Goal: Transaction & Acquisition: Purchase product/service

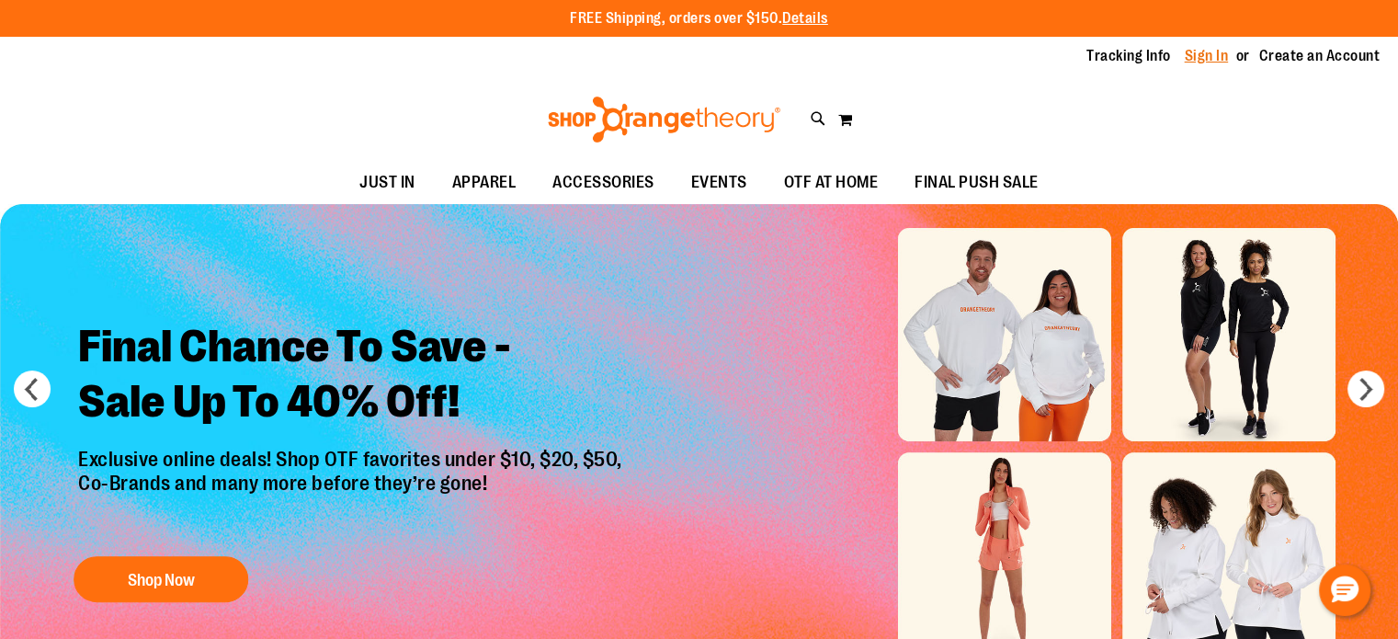
click at [1202, 57] on link "Sign In" at bounding box center [1206, 56] width 44 height 20
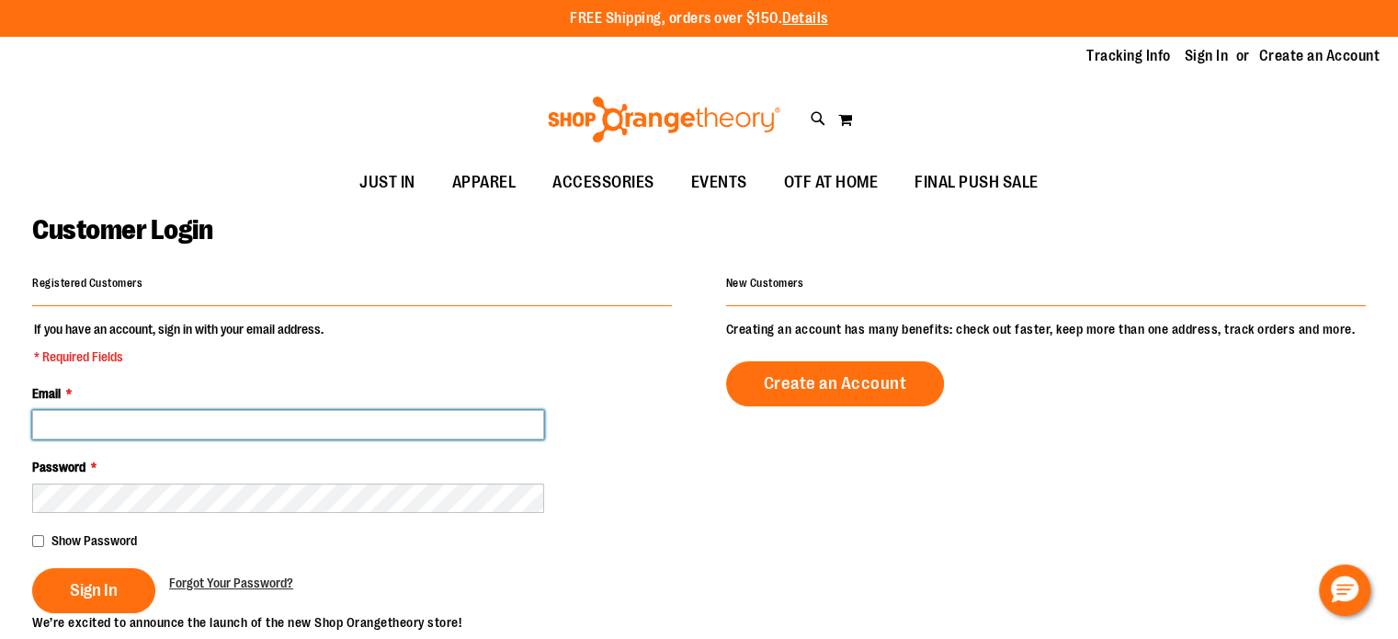
click at [384, 431] on input "Email *" at bounding box center [288, 424] width 512 height 29
type input "**********"
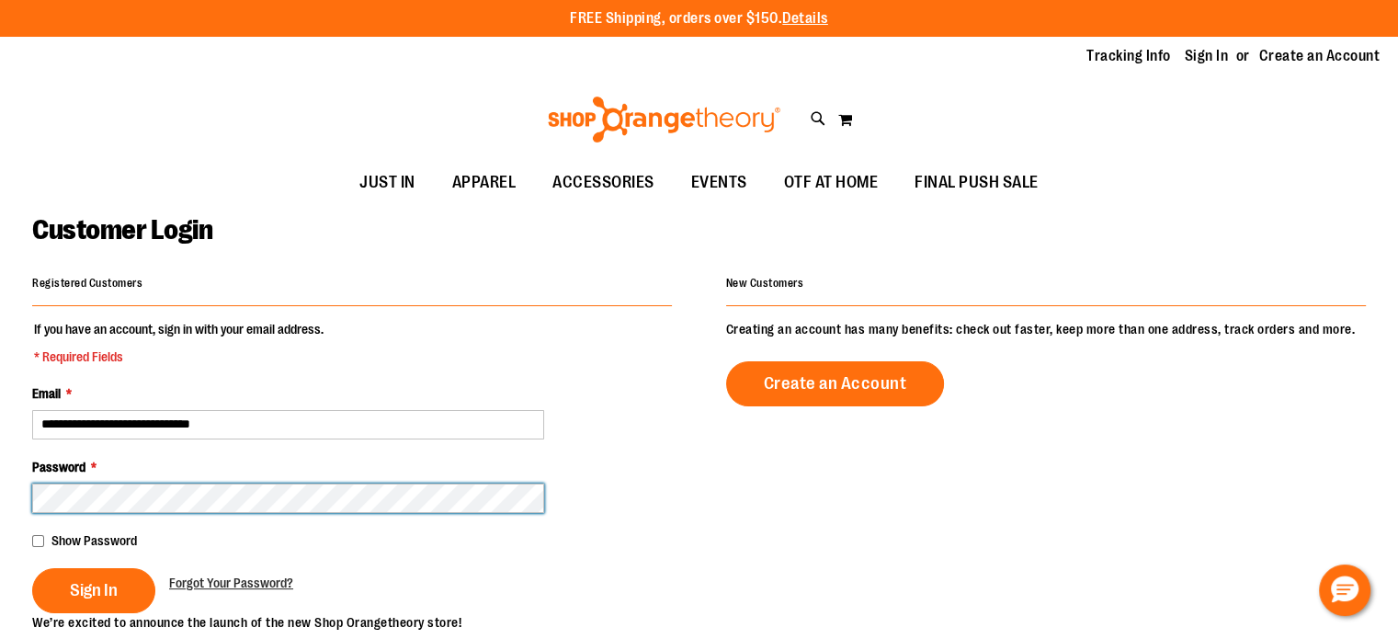
click at [32, 568] on button "Sign In" at bounding box center [93, 590] width 123 height 45
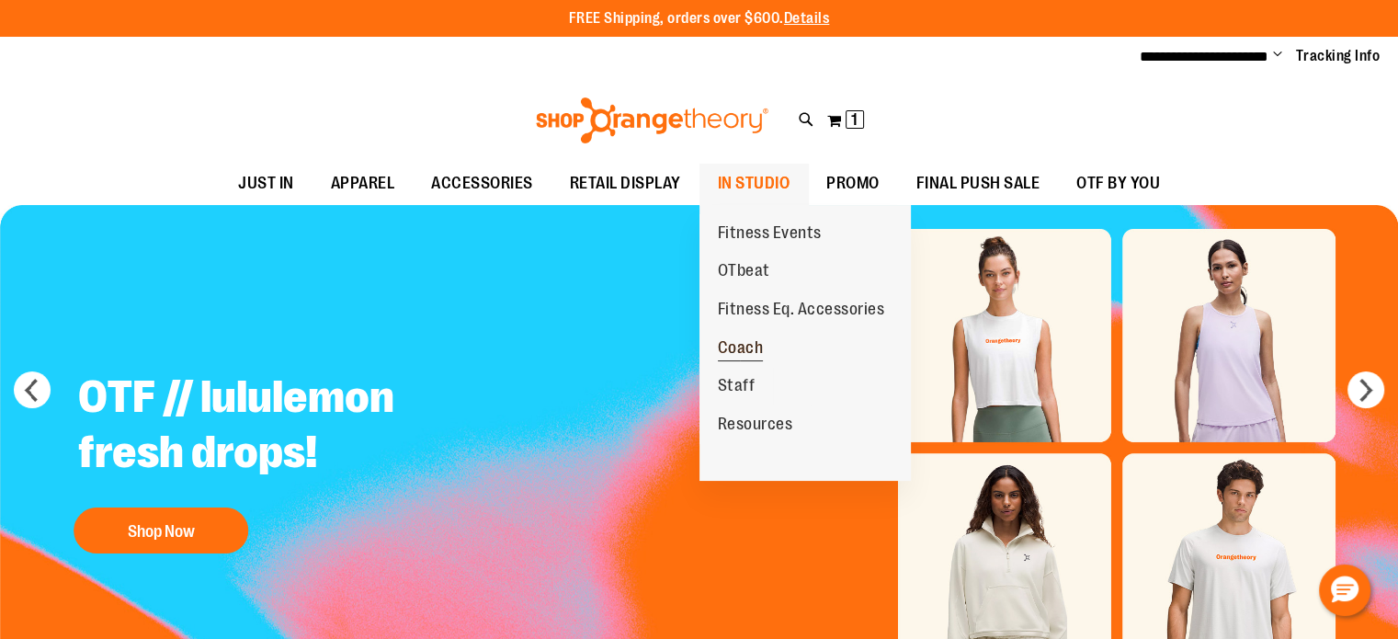
click at [748, 345] on span "Coach" at bounding box center [741, 349] width 46 height 23
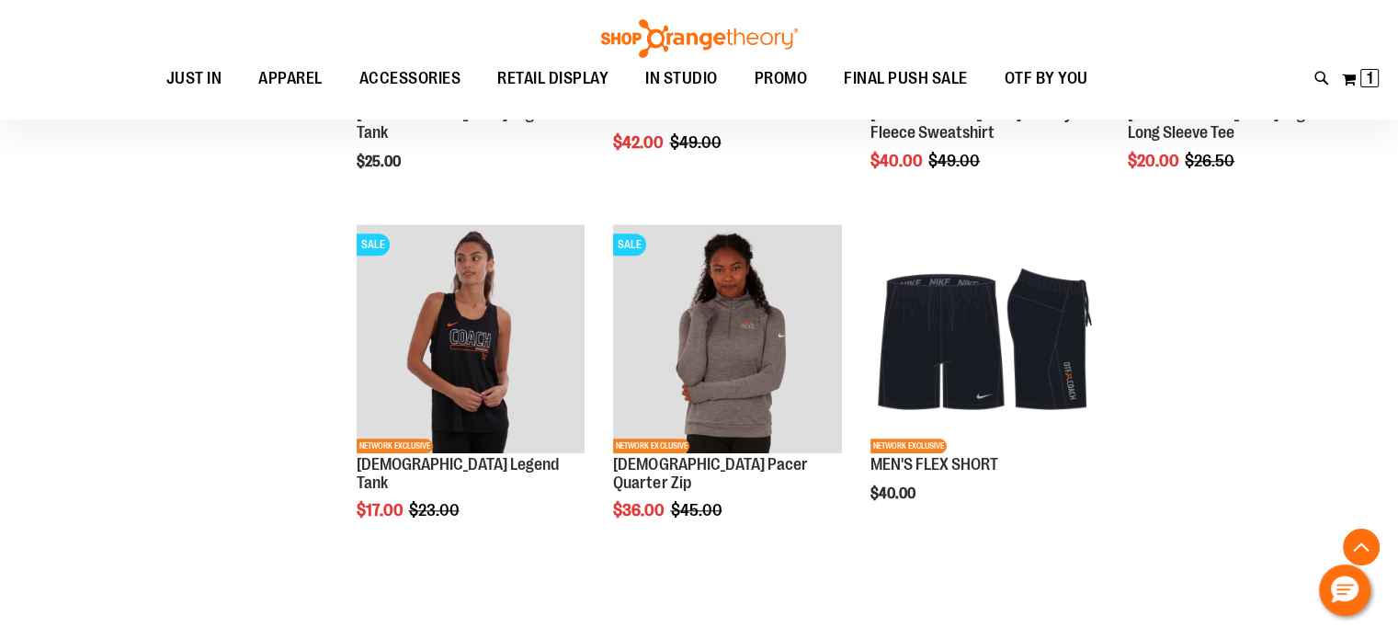
scroll to position [1561, 0]
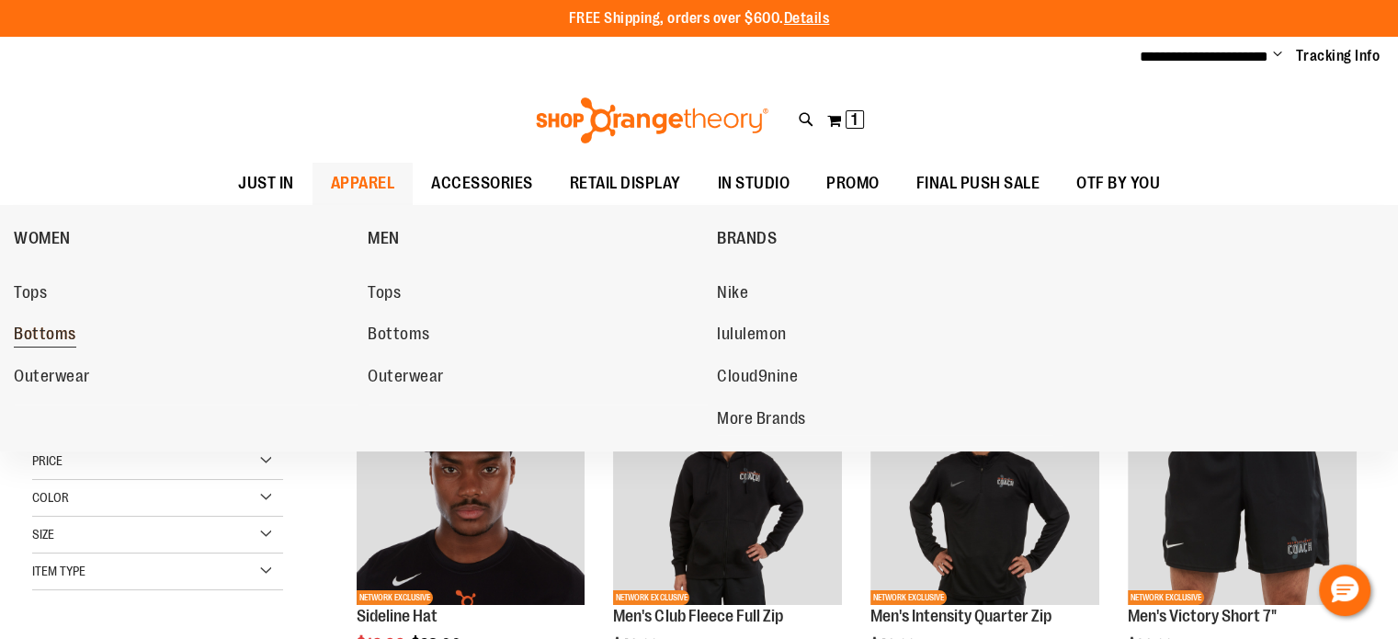
click at [29, 334] on span "Bottoms" at bounding box center [45, 335] width 62 height 23
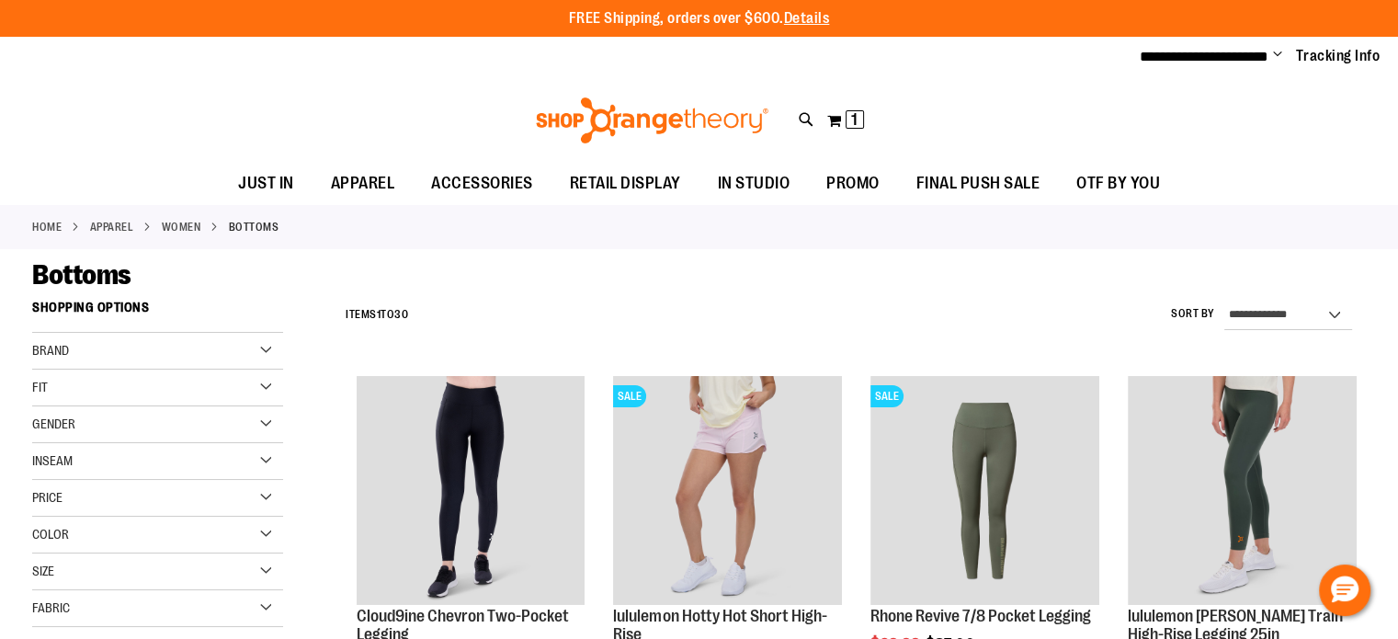
scroll to position [91, 0]
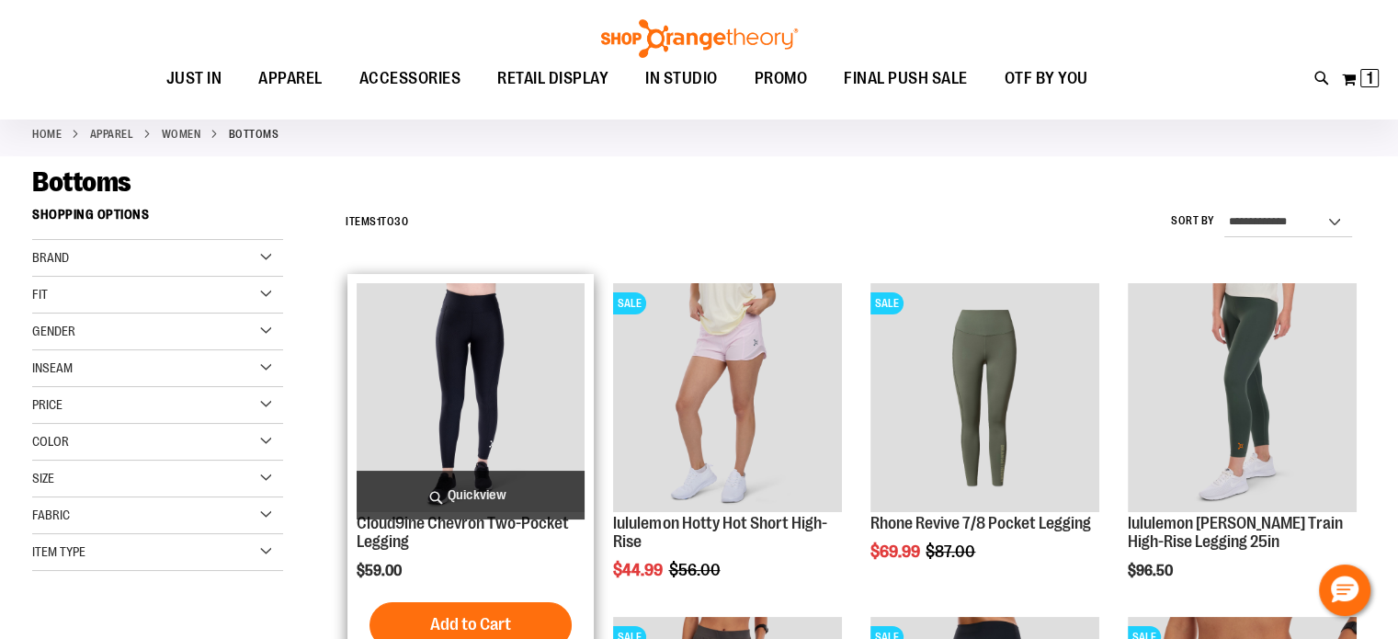
click at [471, 342] on img "product" at bounding box center [471, 397] width 229 height 229
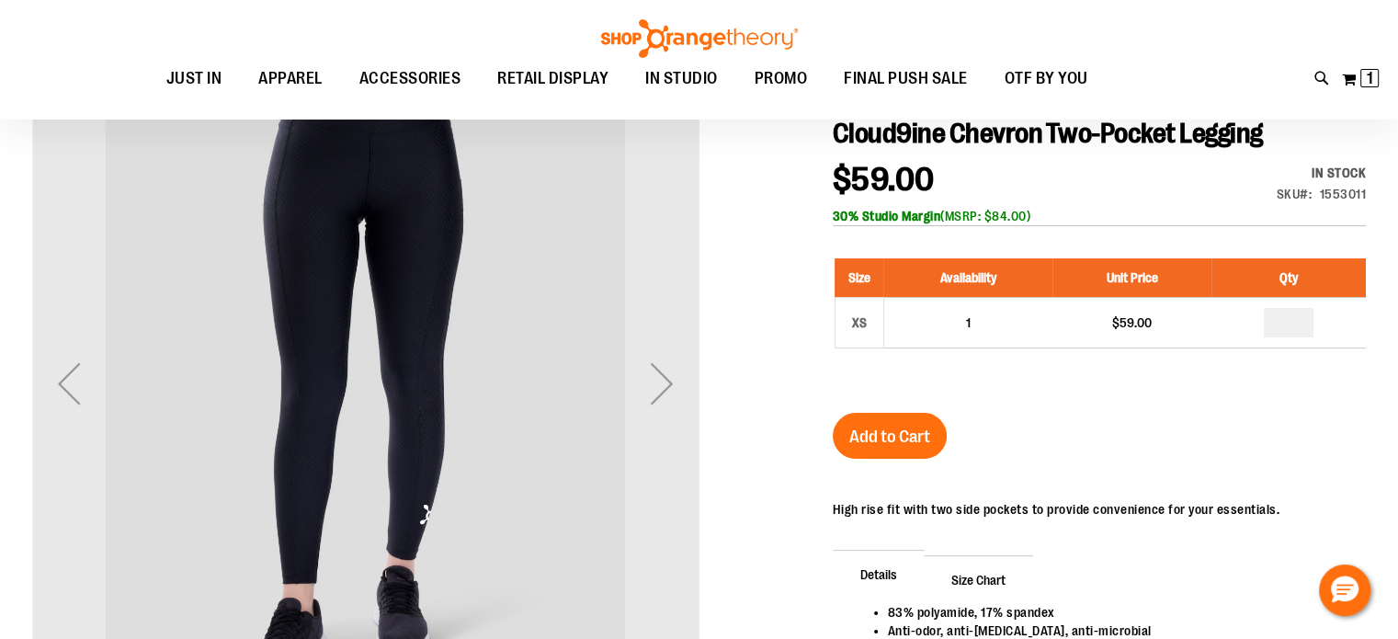
scroll to position [275, 0]
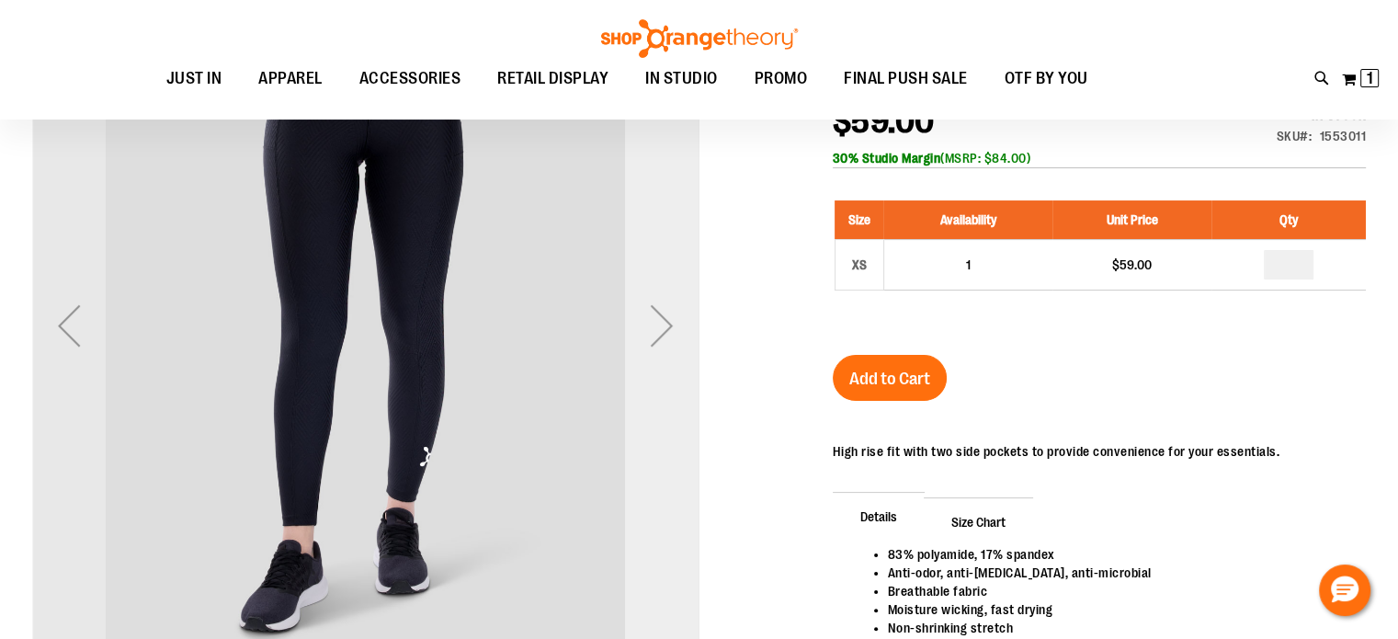
click at [662, 335] on div "Next" at bounding box center [662, 326] width 74 height 74
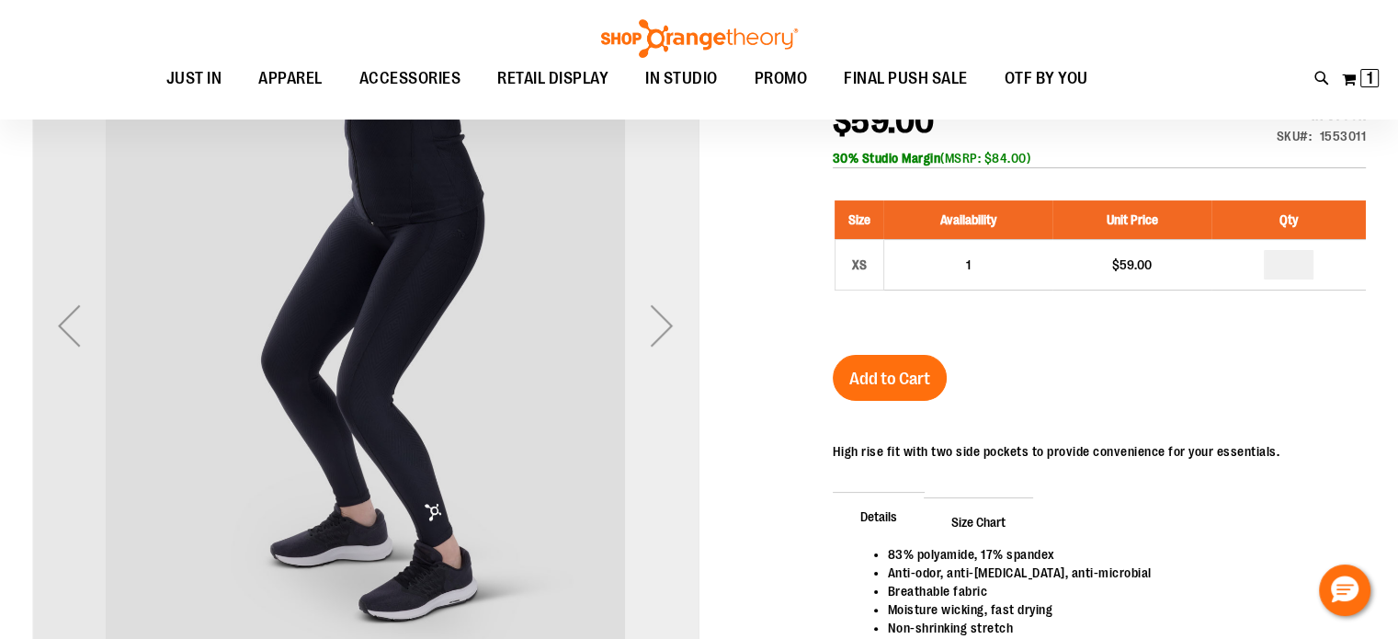
click at [662, 335] on div "Next" at bounding box center [662, 326] width 74 height 74
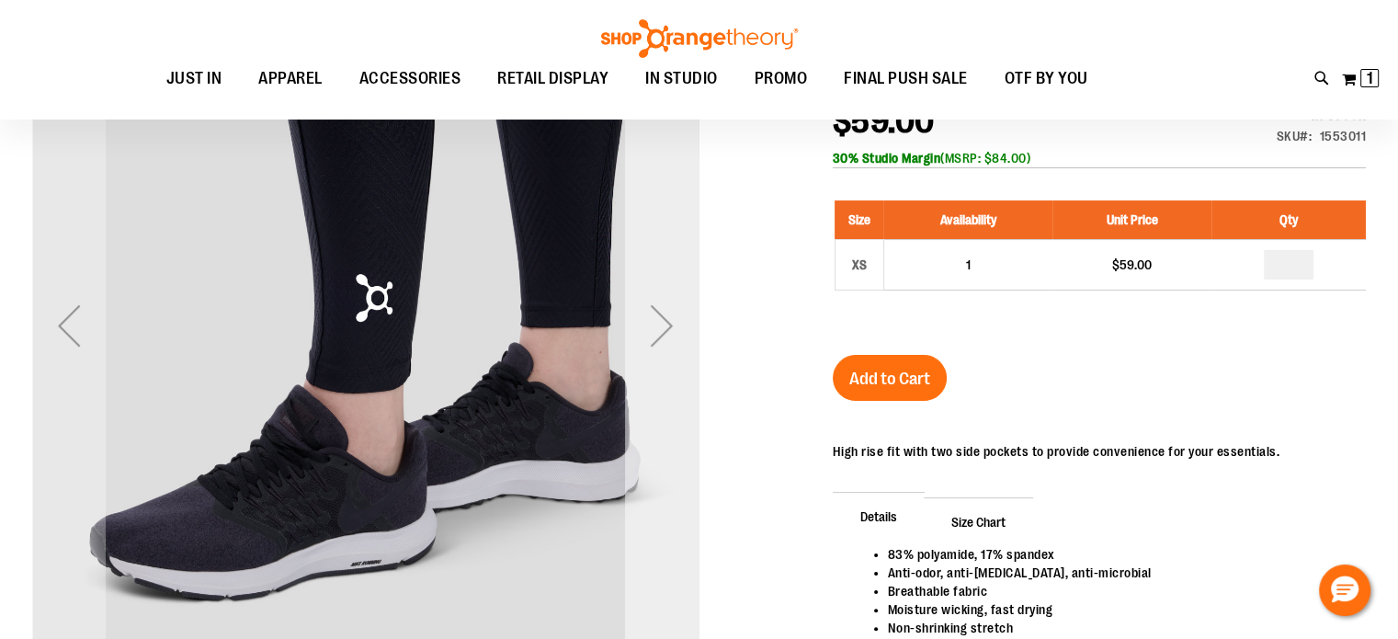
click at [662, 335] on div "Next" at bounding box center [662, 326] width 74 height 74
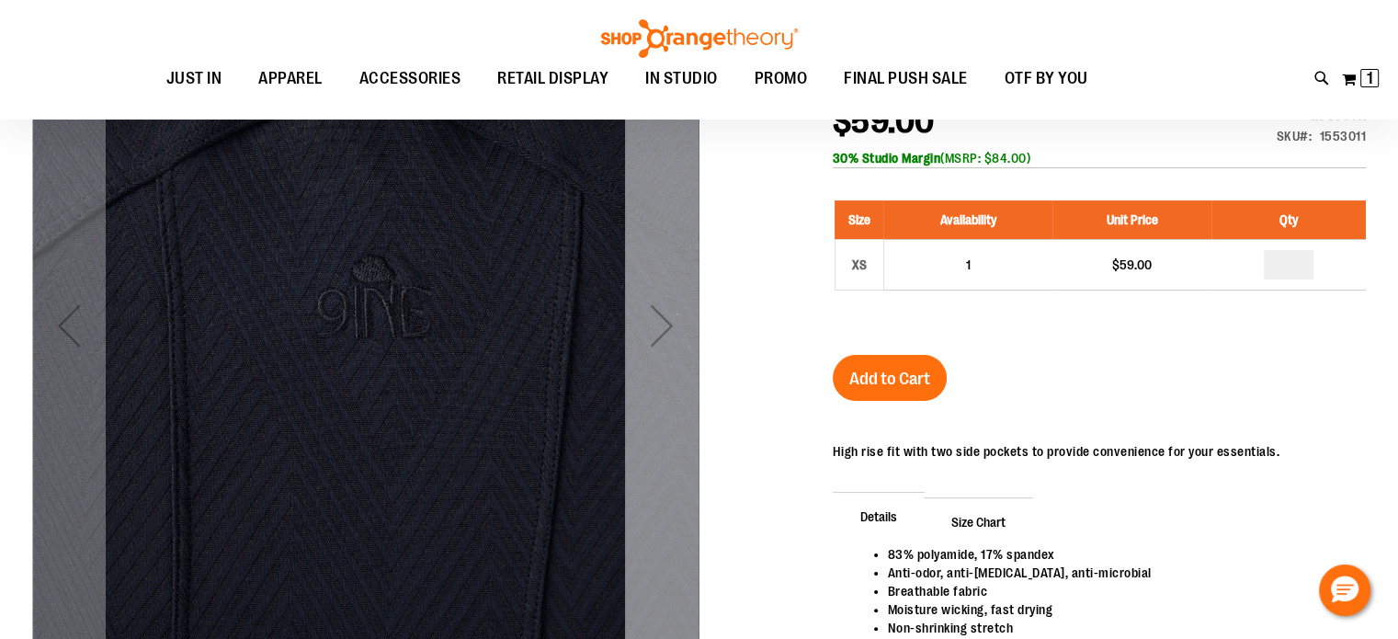
click at [653, 330] on div "Next" at bounding box center [662, 326] width 74 height 74
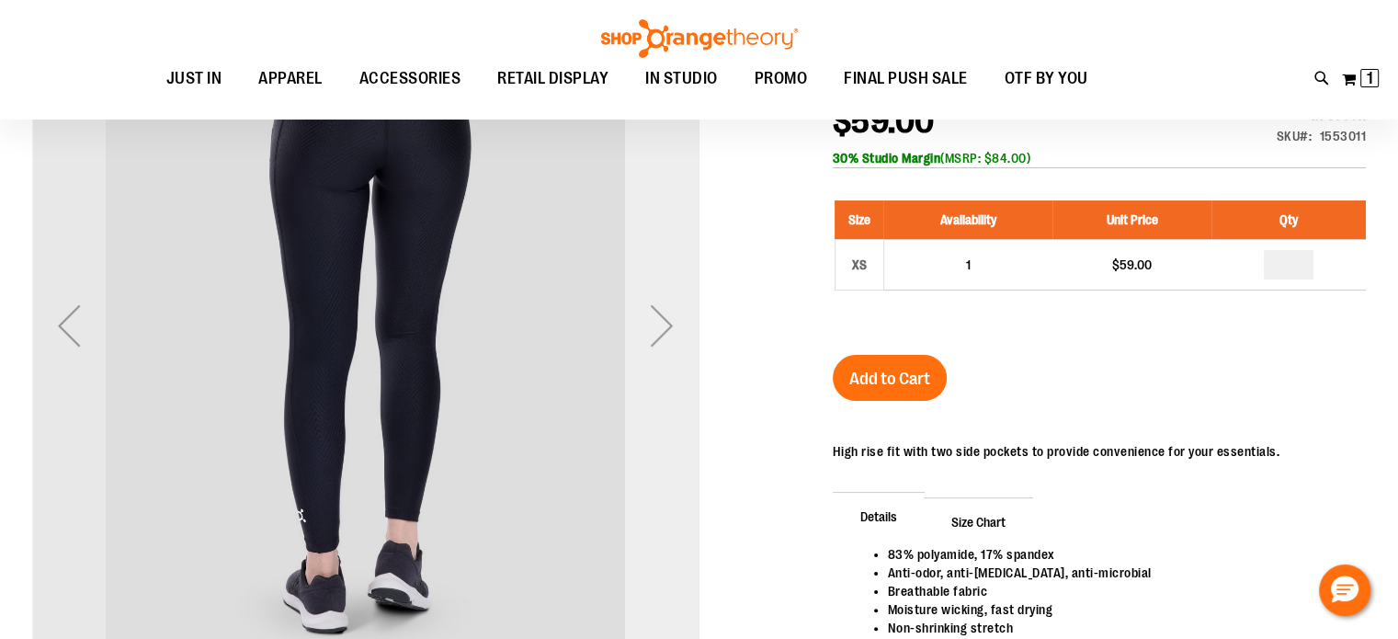
click at [653, 330] on div "Next" at bounding box center [662, 326] width 74 height 74
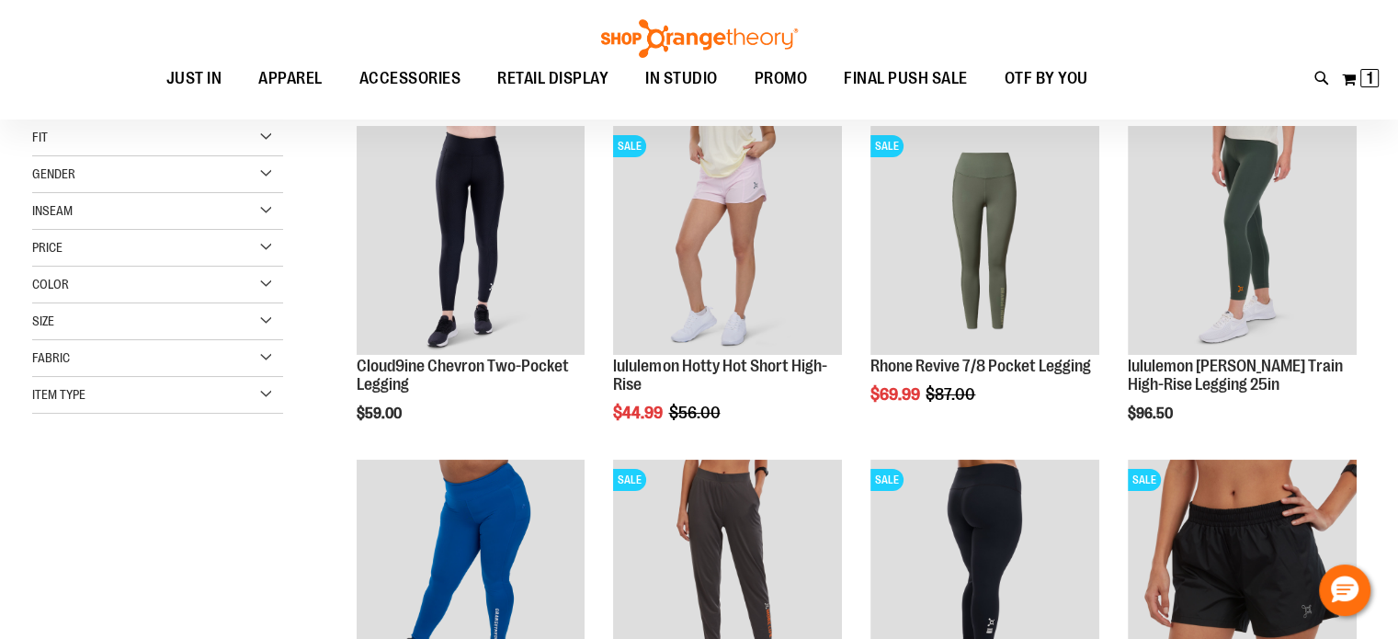
scroll to position [90, 0]
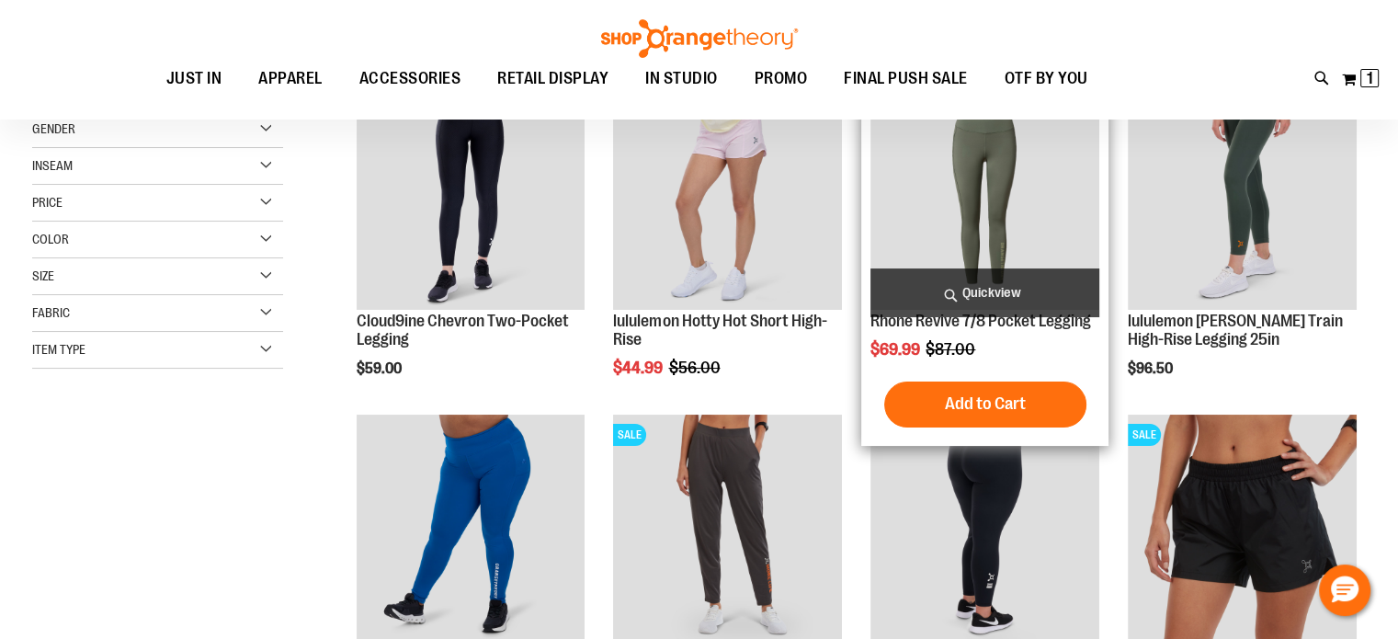
click at [970, 231] on img "product" at bounding box center [984, 195] width 229 height 229
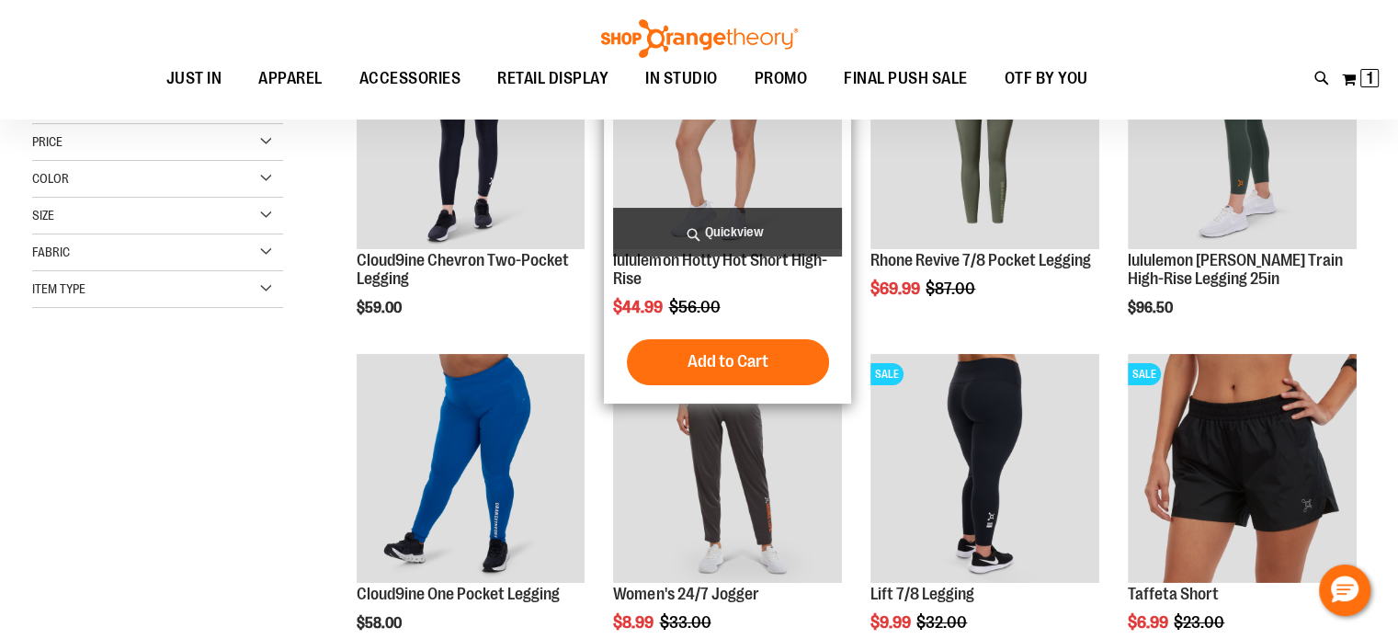
scroll to position [182, 0]
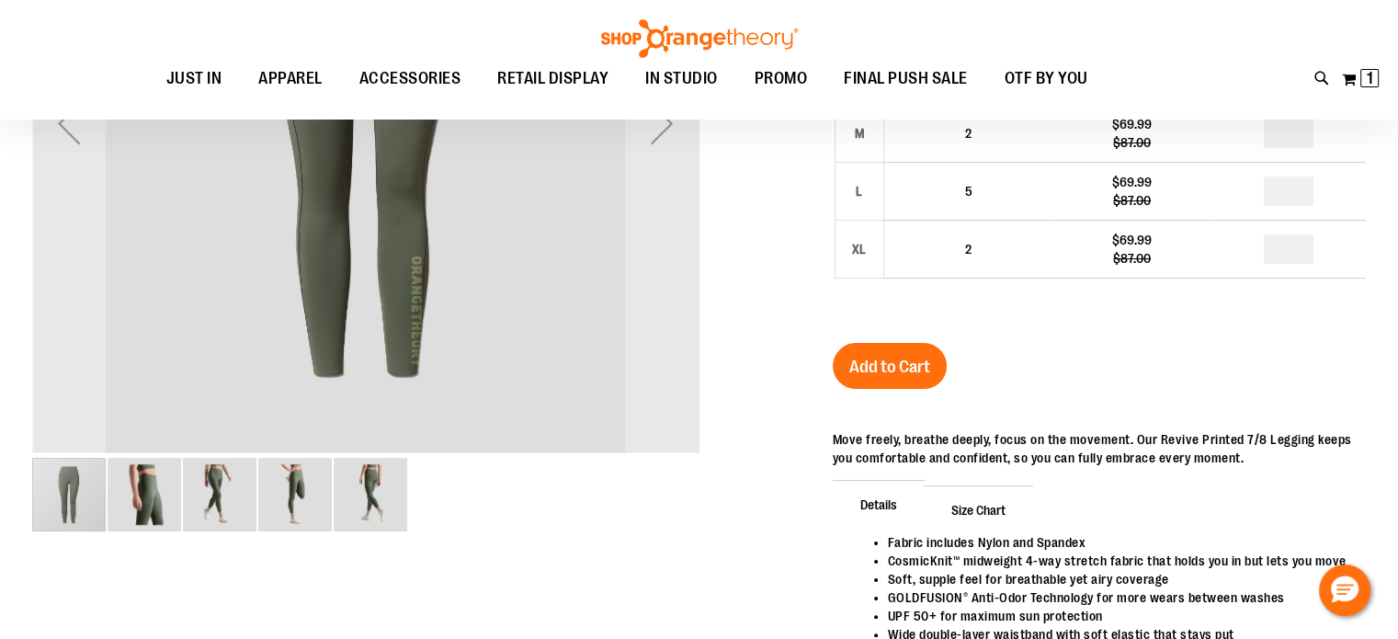
scroll to position [273, 0]
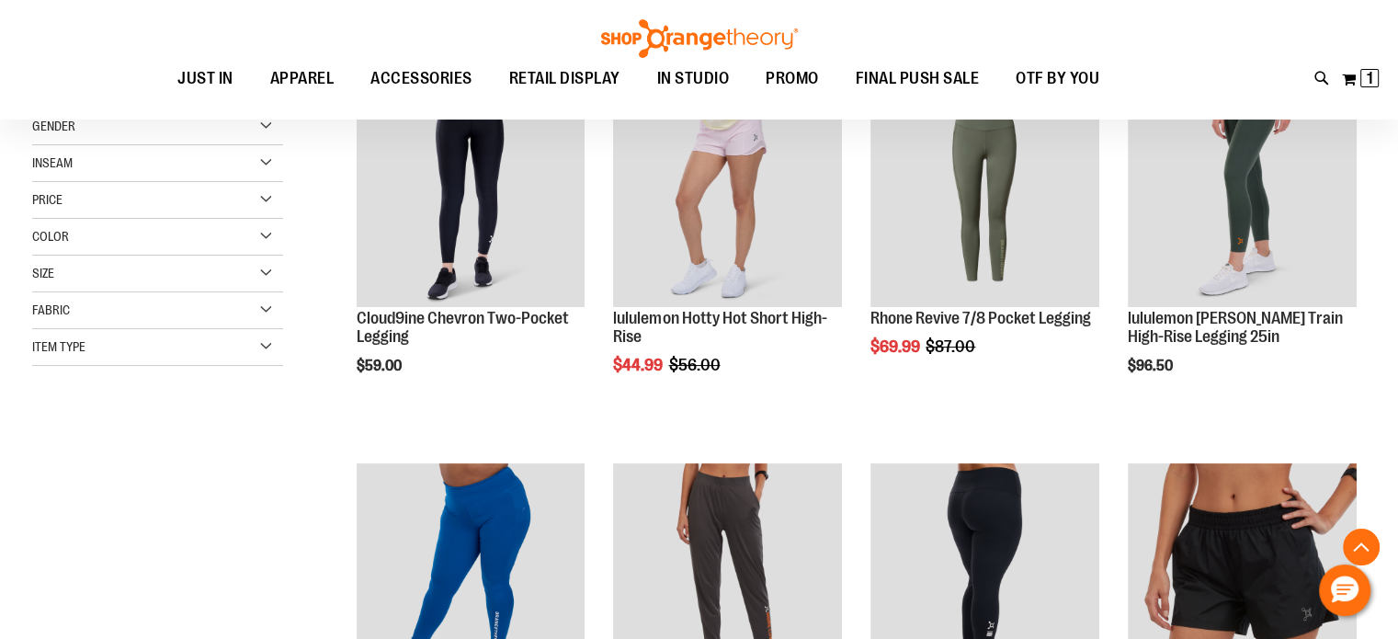
scroll to position [296, 0]
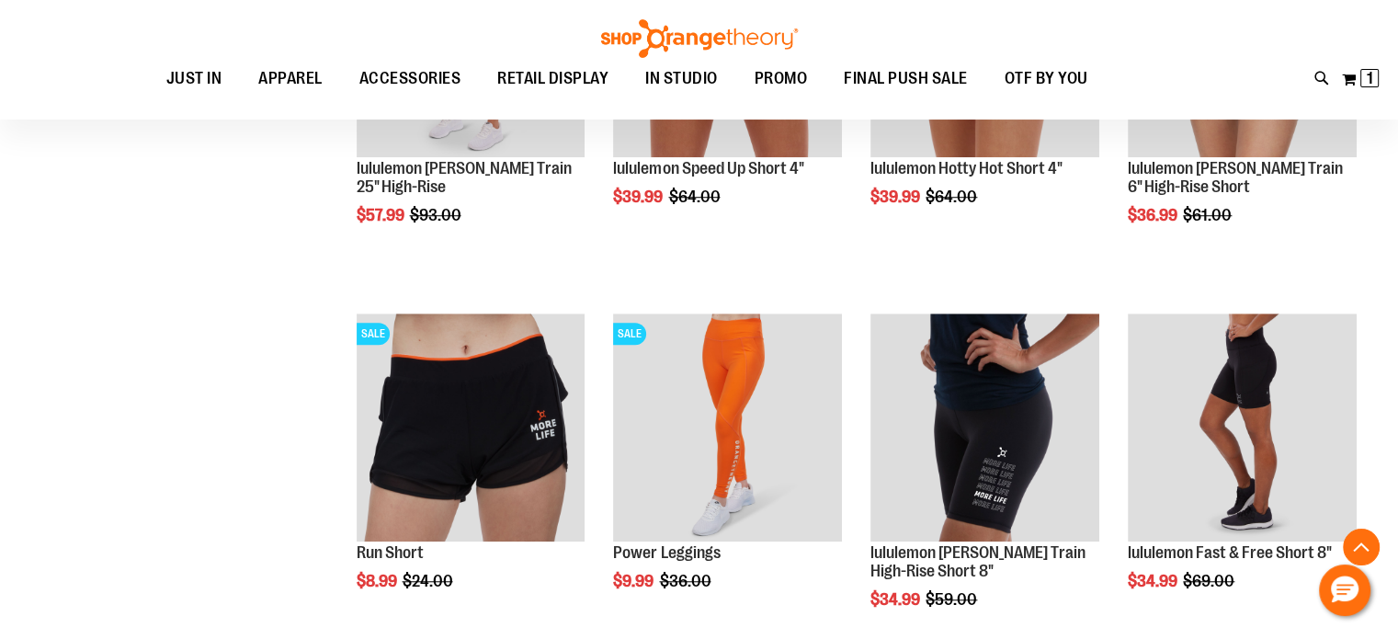
scroll to position [1398, 0]
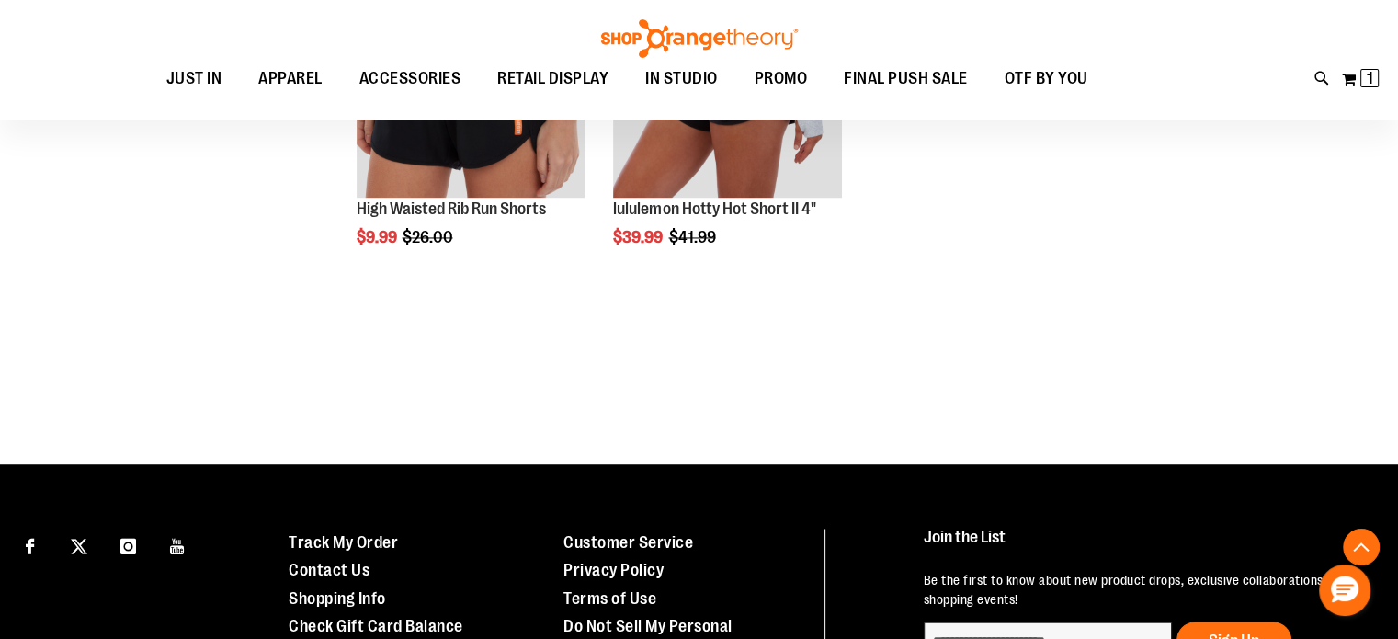
scroll to position [2960, 0]
